Goal: Information Seeking & Learning: Learn about a topic

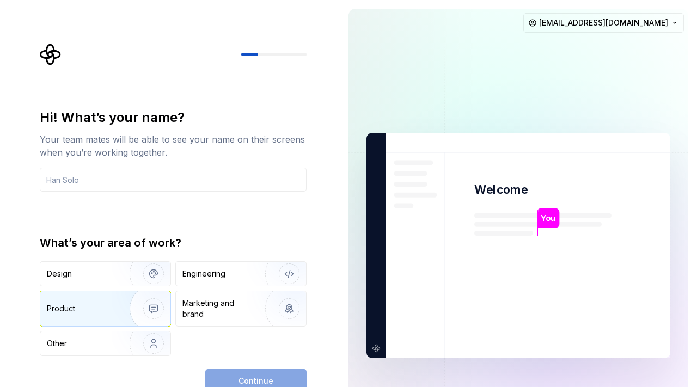
click at [129, 304] on img "button" at bounding box center [147, 308] width 70 height 73
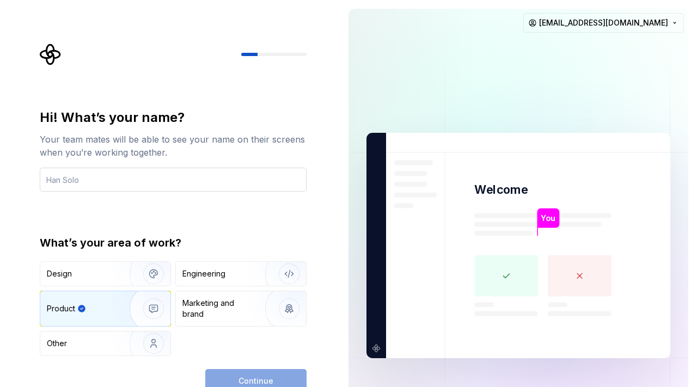
click at [201, 180] on input "text" at bounding box center [173, 180] width 267 height 24
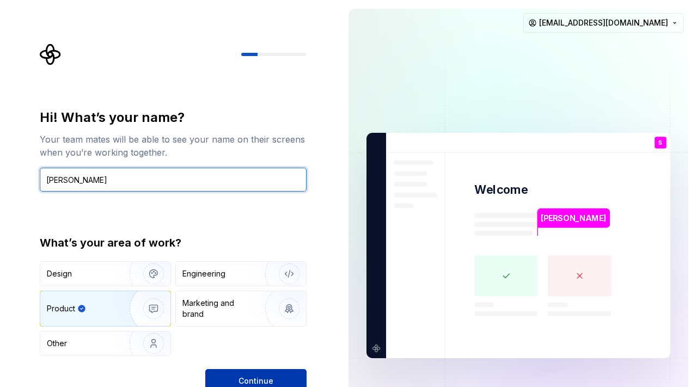
type input "[PERSON_NAME]"
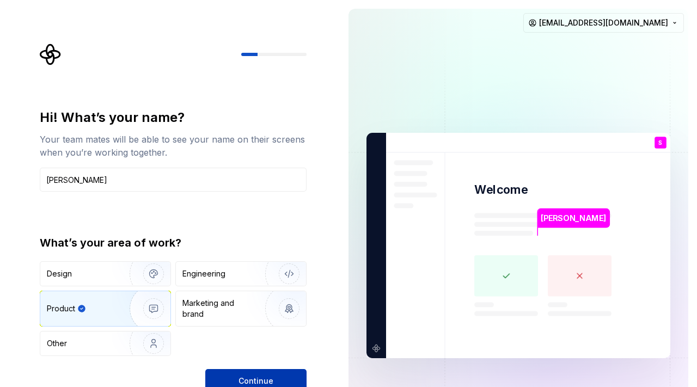
click at [272, 377] on span "Continue" at bounding box center [256, 381] width 35 height 11
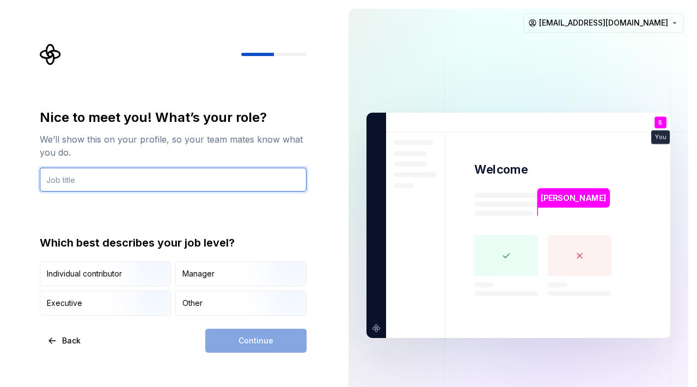
click at [217, 174] on input "text" at bounding box center [173, 180] width 267 height 24
type input "P"
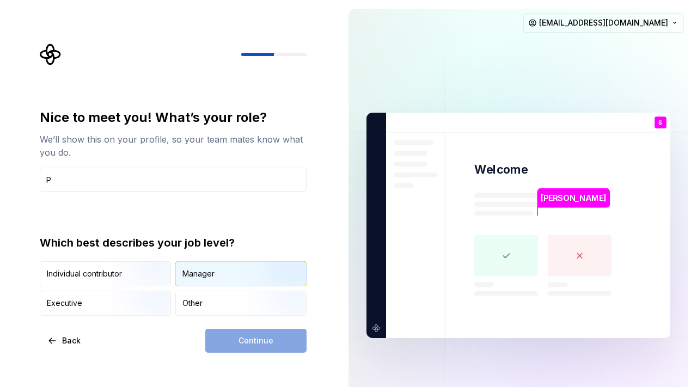
click at [200, 268] on div "Manager" at bounding box center [241, 274] width 130 height 24
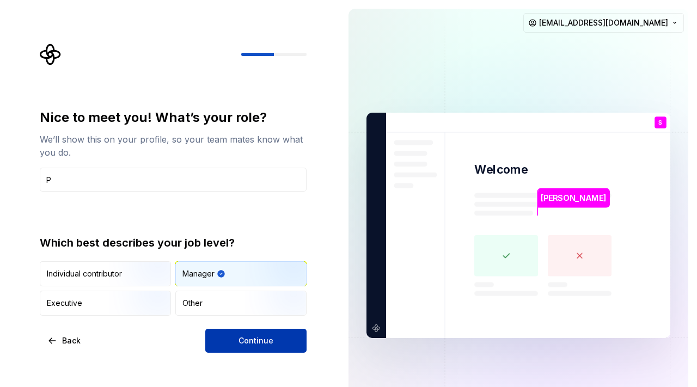
click at [233, 332] on button "Continue" at bounding box center [255, 341] width 101 height 24
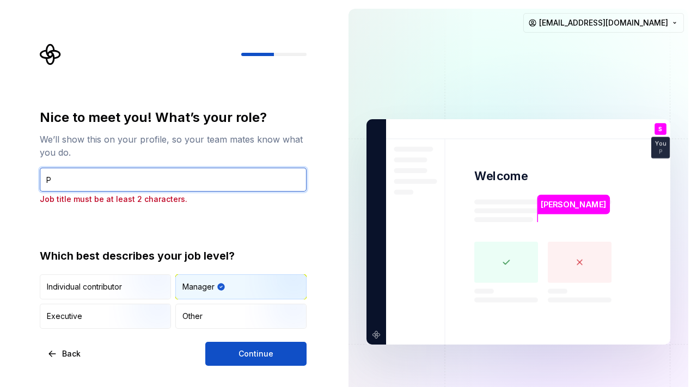
click at [173, 178] on input "P" at bounding box center [173, 180] width 267 height 24
type input "Product Manager"
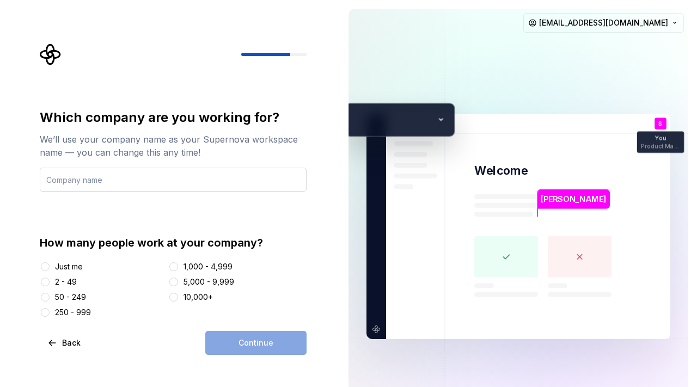
click at [213, 179] on input "text" at bounding box center [173, 180] width 267 height 24
type input "[PERSON_NAME]"
click at [53, 282] on div "2 - 49" at bounding box center [102, 282] width 124 height 11
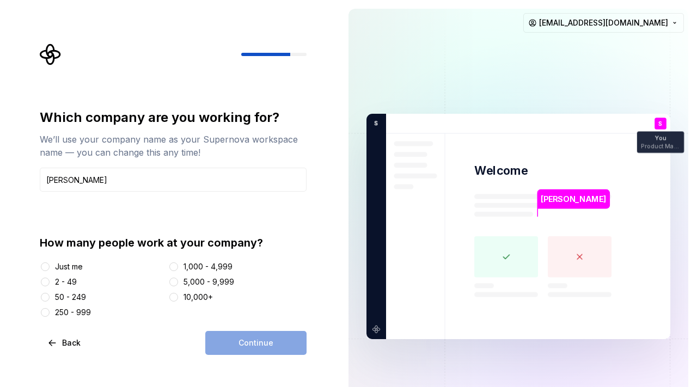
click at [39, 291] on div "Which company are you working for? We’ll use your company name as your Supernov…" at bounding box center [176, 200] width 286 height 312
click at [43, 286] on div at bounding box center [45, 282] width 11 height 11
click at [48, 286] on div at bounding box center [45, 282] width 11 height 11
click at [47, 285] on button "2 - 49" at bounding box center [45, 282] width 9 height 9
click at [265, 344] on span "Continue" at bounding box center [256, 343] width 35 height 11
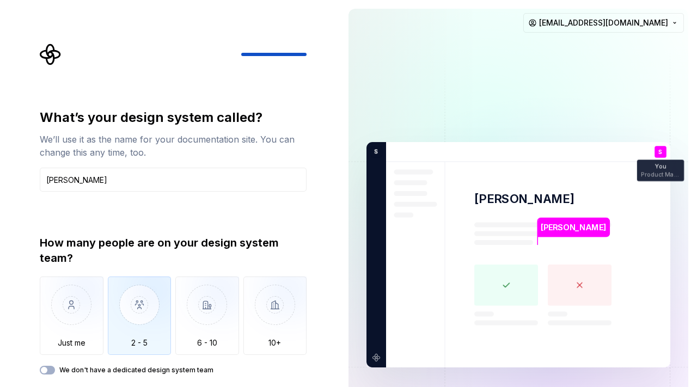
type input "[PERSON_NAME]"
click at [161, 303] on img "button" at bounding box center [140, 313] width 64 height 73
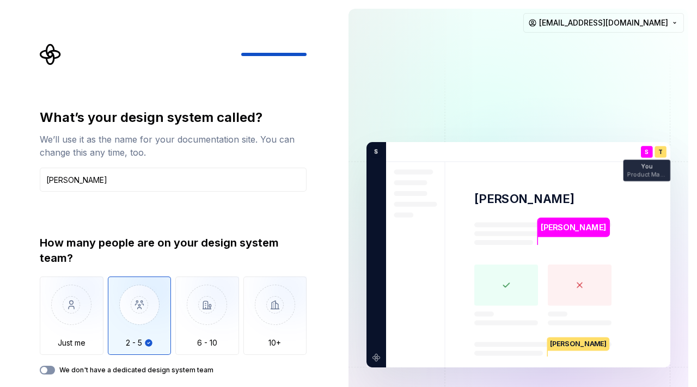
click at [51, 371] on button "We don't have a dedicated design system team" at bounding box center [47, 370] width 15 height 9
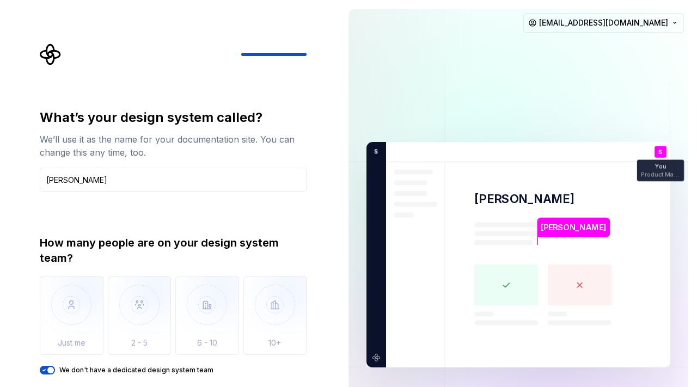
click at [277, 257] on div "How many people are on your design system team?" at bounding box center [173, 250] width 267 height 30
click at [646, 212] on img at bounding box center [518, 255] width 441 height 515
click at [322, 373] on div "What’s your design system called? We’ll use it as the name for your documentati…" at bounding box center [170, 255] width 340 height 510
click at [392, 210] on img at bounding box center [518, 255] width 441 height 515
click at [287, 237] on div "How many people are on your design system team?" at bounding box center [173, 250] width 267 height 30
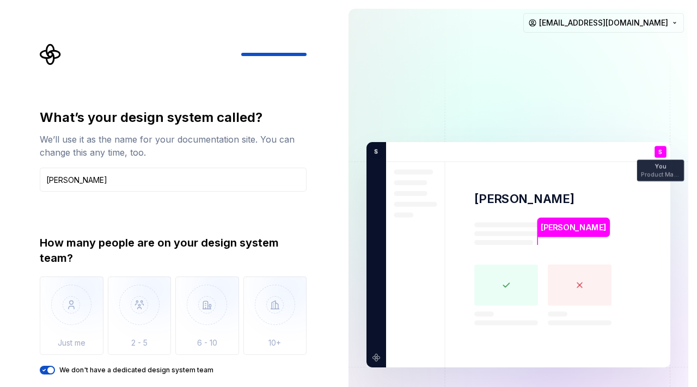
click at [253, 241] on div "How many people are on your design system team?" at bounding box center [173, 250] width 267 height 30
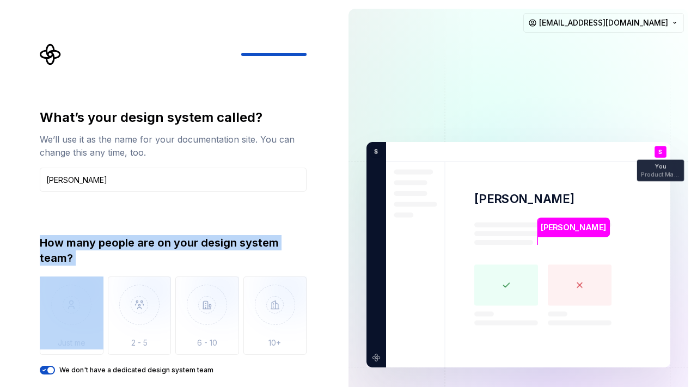
click at [253, 241] on div "How many people are on your design system team?" at bounding box center [173, 250] width 267 height 30
click at [249, 264] on div "How many people are on your design system team?" at bounding box center [173, 250] width 267 height 30
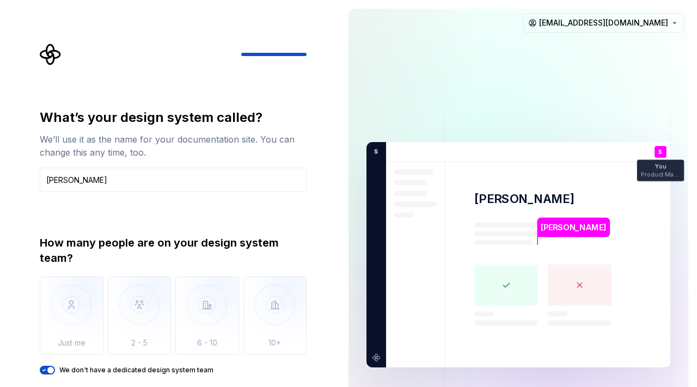
click at [370, 238] on img at bounding box center [518, 255] width 441 height 515
click at [374, 239] on img at bounding box center [518, 255] width 441 height 515
click at [234, 184] on input "[PERSON_NAME]" at bounding box center [173, 180] width 267 height 24
click at [90, 371] on label "We don't have a dedicated design system team" at bounding box center [136, 370] width 154 height 9
click at [55, 371] on button "We don't have a dedicated design system team" at bounding box center [47, 370] width 15 height 9
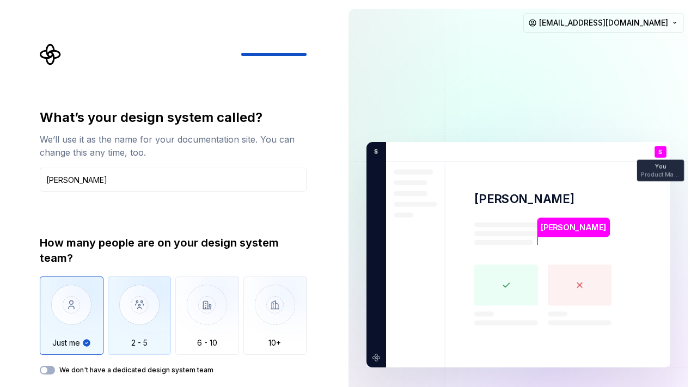
click at [142, 314] on img "button" at bounding box center [140, 313] width 64 height 73
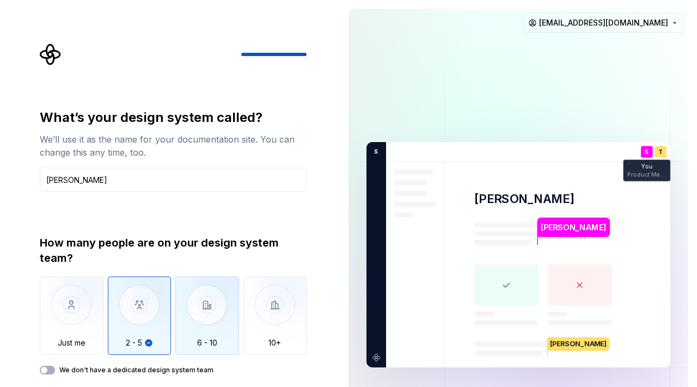
click at [193, 283] on img "button" at bounding box center [207, 313] width 64 height 73
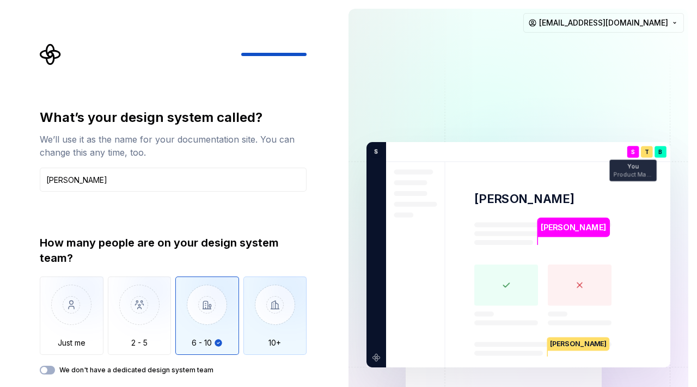
click at [295, 301] on img "button" at bounding box center [275, 313] width 64 height 73
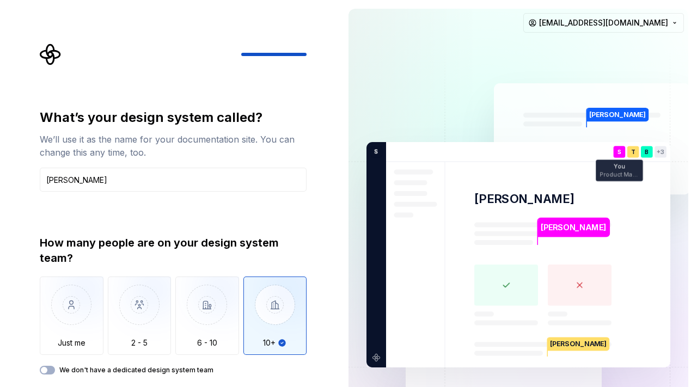
click at [451, 239] on img at bounding box center [518, 255] width 441 height 515
click at [279, 240] on div "How many people are on your design system team?" at bounding box center [173, 250] width 267 height 30
click at [328, 270] on div "What’s your design system called? We’ll use it as the name for your documentati…" at bounding box center [170, 255] width 340 height 510
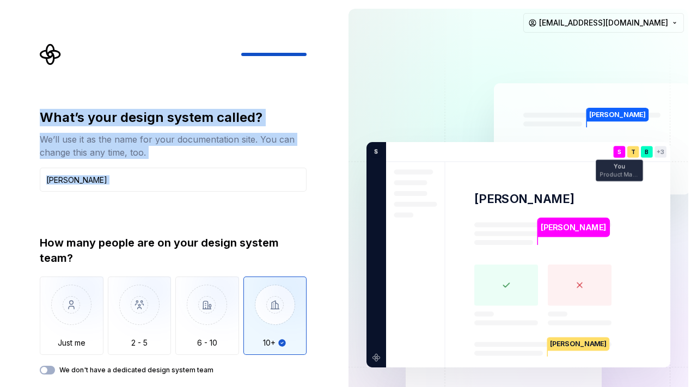
drag, startPoint x: 302, startPoint y: 215, endPoint x: 318, endPoint y: 45, distance: 170.6
click at [318, 45] on div "What’s your design system called? We’ll use it as the name for your documentati…" at bounding box center [176, 228] width 286 height 368
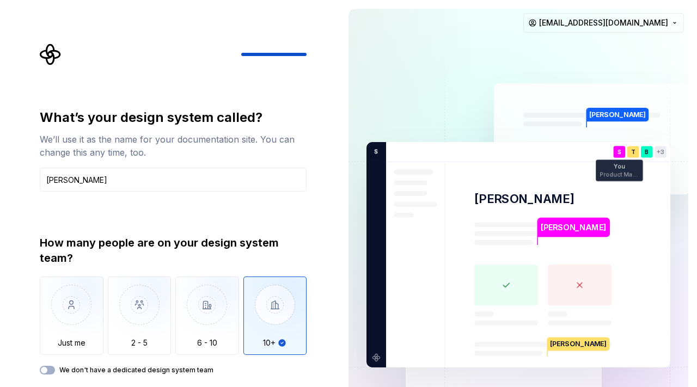
click at [325, 107] on div "What’s your design system called? We’ll use it as the name for your documentati…" at bounding box center [170, 255] width 340 height 510
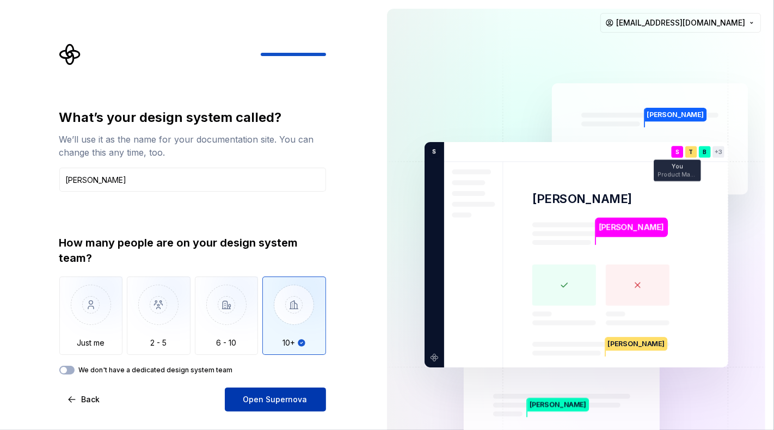
click at [305, 387] on span "Open Supernova" at bounding box center [275, 399] width 64 height 11
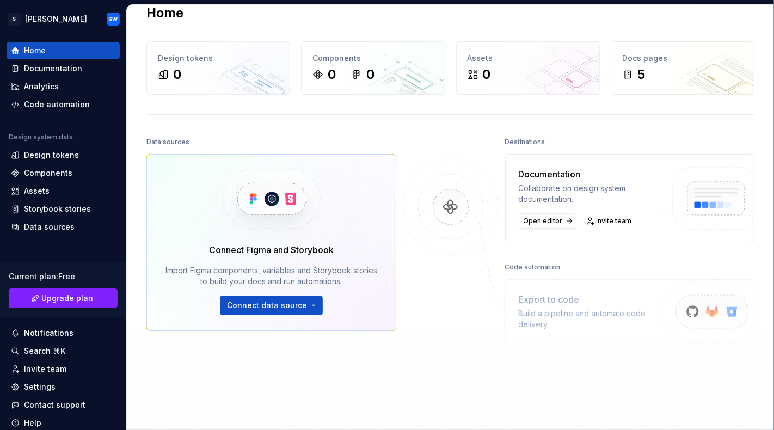
scroll to position [21, 0]
click at [68, 96] on div "Code automation" at bounding box center [63, 104] width 113 height 17
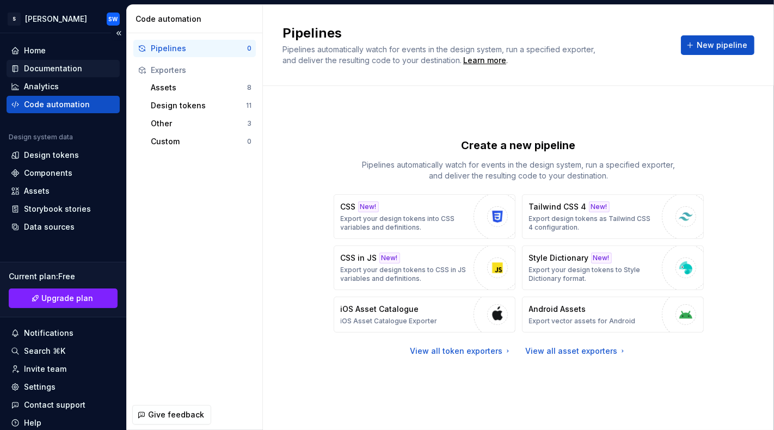
click at [62, 68] on div "Documentation" at bounding box center [53, 68] width 58 height 11
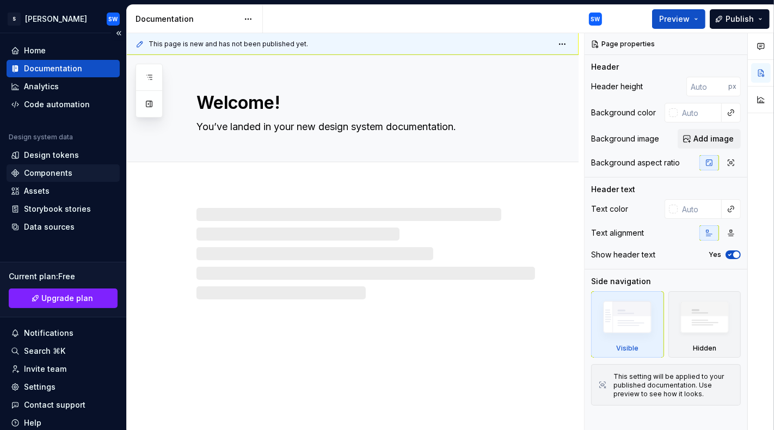
click at [70, 168] on div "Components" at bounding box center [63, 173] width 105 height 11
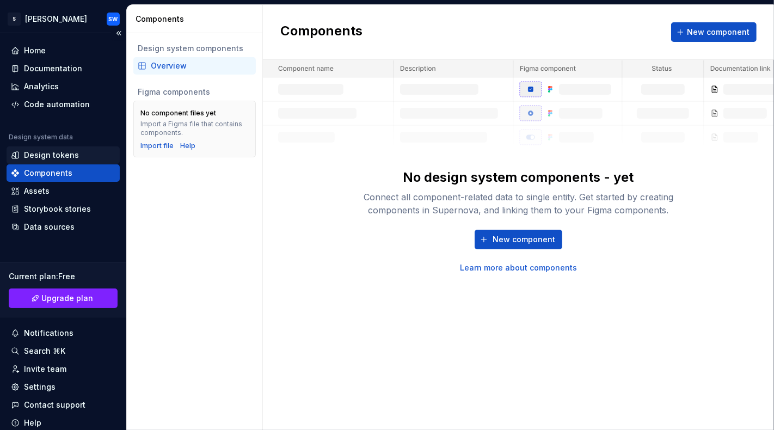
click at [66, 157] on div "Design tokens" at bounding box center [51, 155] width 55 height 11
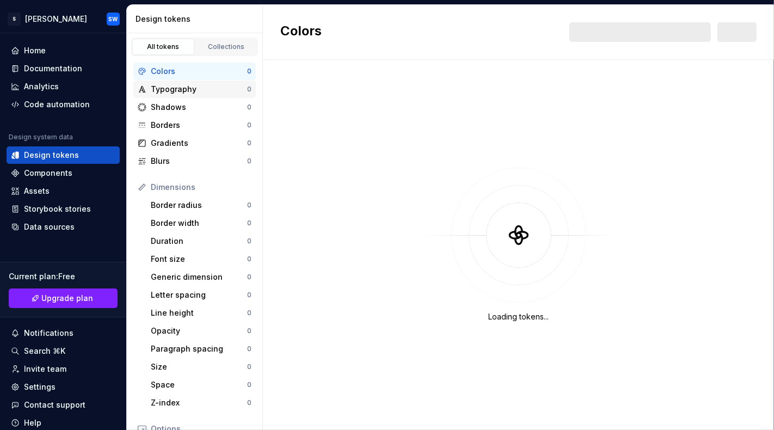
click at [170, 95] on div "Typography 0" at bounding box center [194, 89] width 123 height 17
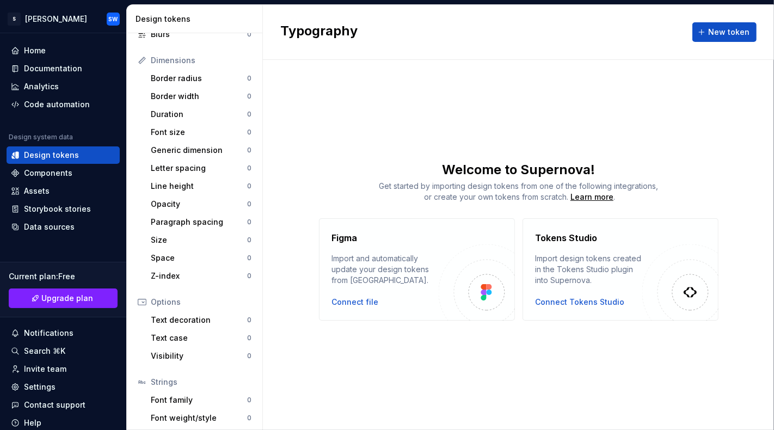
scroll to position [165, 0]
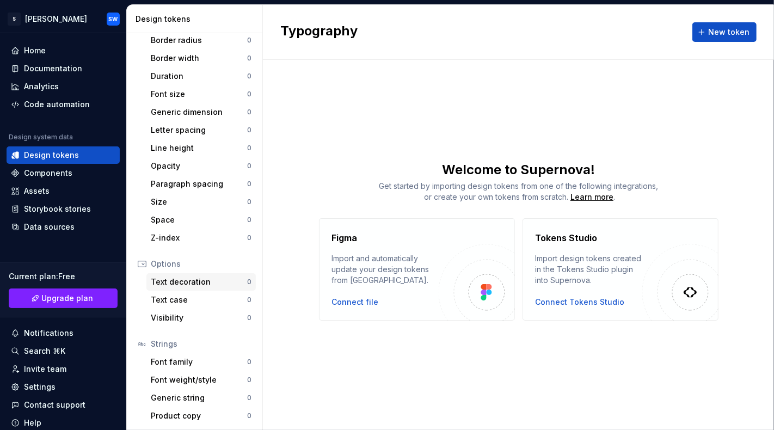
click at [193, 280] on div "Text decoration" at bounding box center [199, 282] width 96 height 11
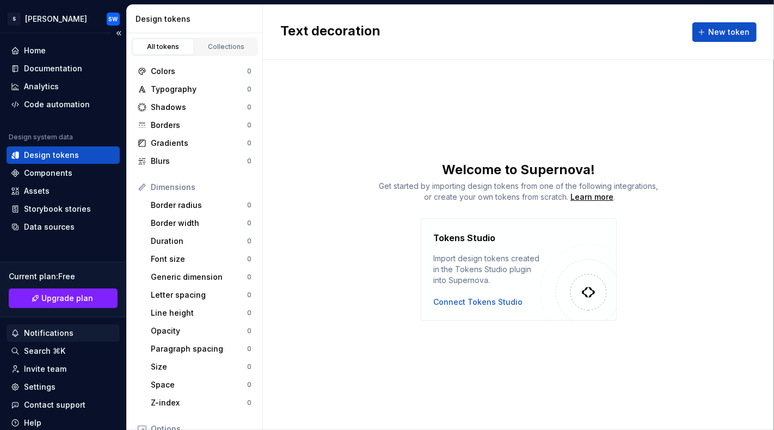
click at [59, 339] on div "Notifications" at bounding box center [63, 333] width 113 height 17
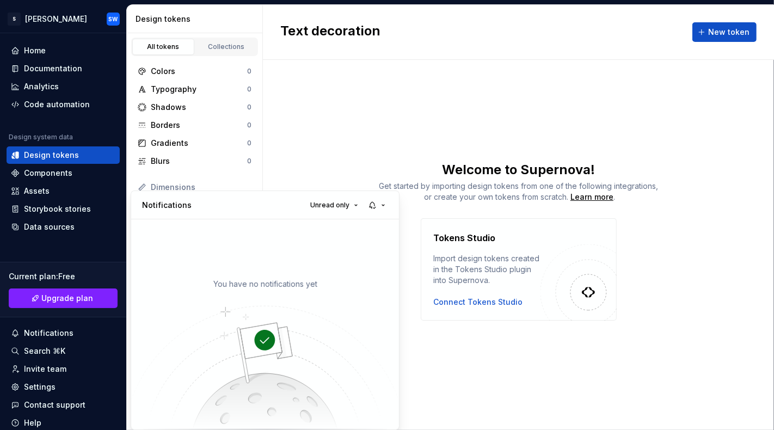
click at [62, 346] on html "S [PERSON_NAME] SW Home Documentation Analytics Code automation Design system d…" at bounding box center [387, 215] width 774 height 430
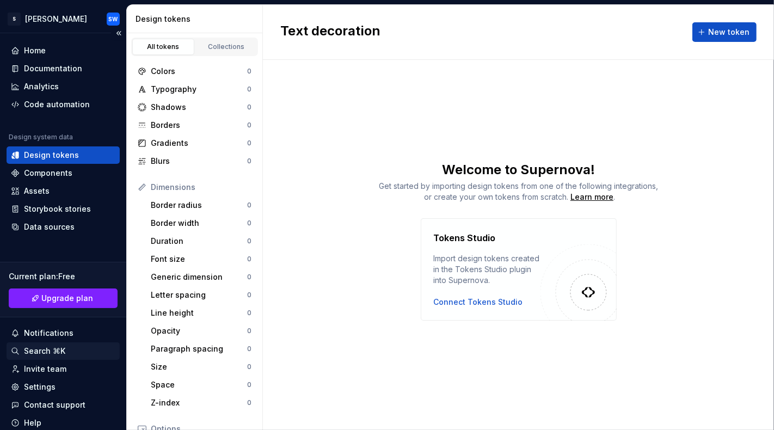
click at [62, 346] on div "Search ⌘K" at bounding box center [44, 351] width 41 height 11
click at [62, 82] on div "Analytics" at bounding box center [63, 86] width 105 height 11
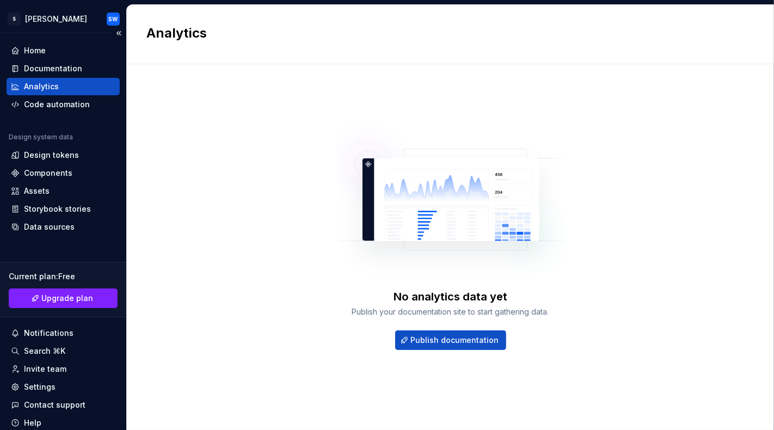
click at [36, 77] on div "Home Documentation Analytics Code automation" at bounding box center [63, 77] width 113 height 71
click at [36, 65] on div "Documentation" at bounding box center [53, 68] width 58 height 11
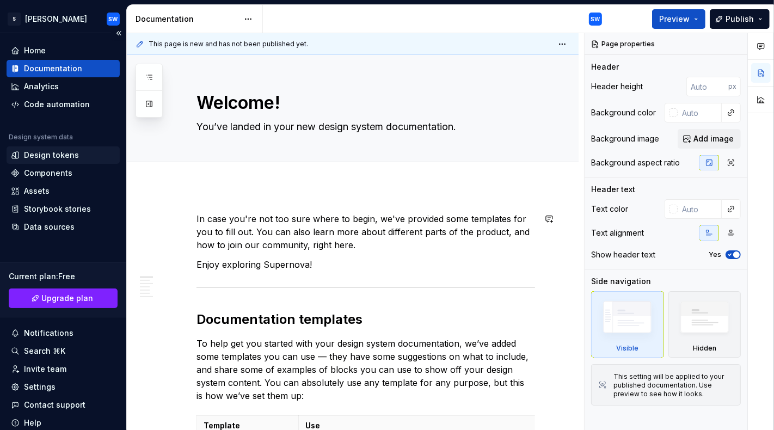
type textarea "*"
click at [48, 81] on div "Analytics" at bounding box center [41, 86] width 35 height 11
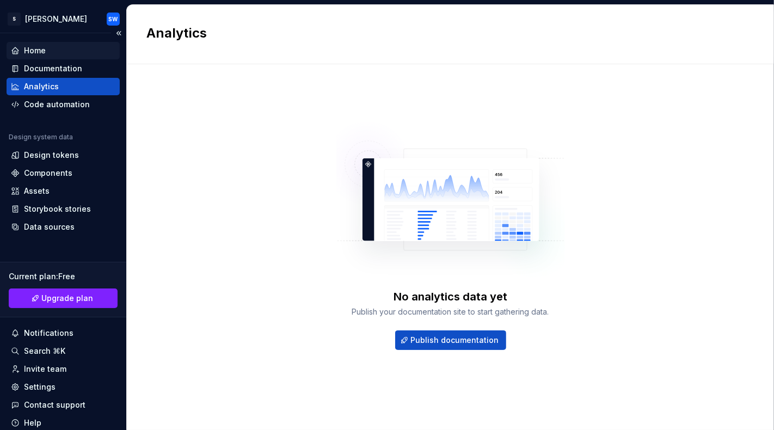
click at [38, 48] on div "Home" at bounding box center [35, 50] width 22 height 11
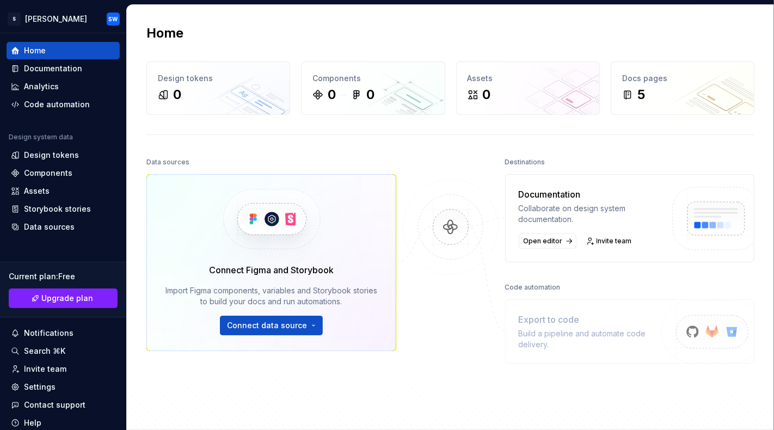
scroll to position [146, 0]
